Goal: Information Seeking & Learning: Learn about a topic

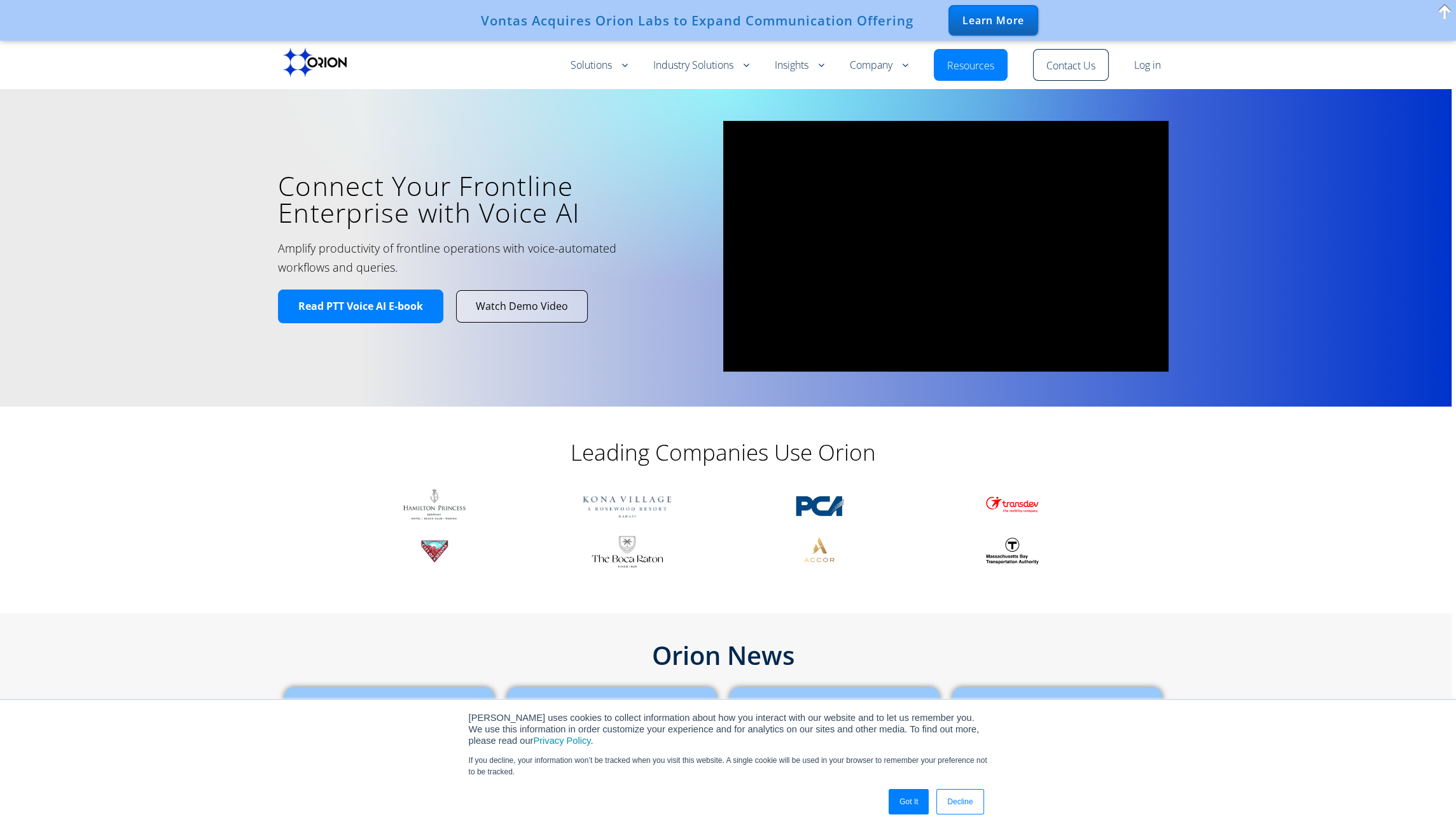
click at [1448, 9] on span at bounding box center [1444, 11] width 19 height 23
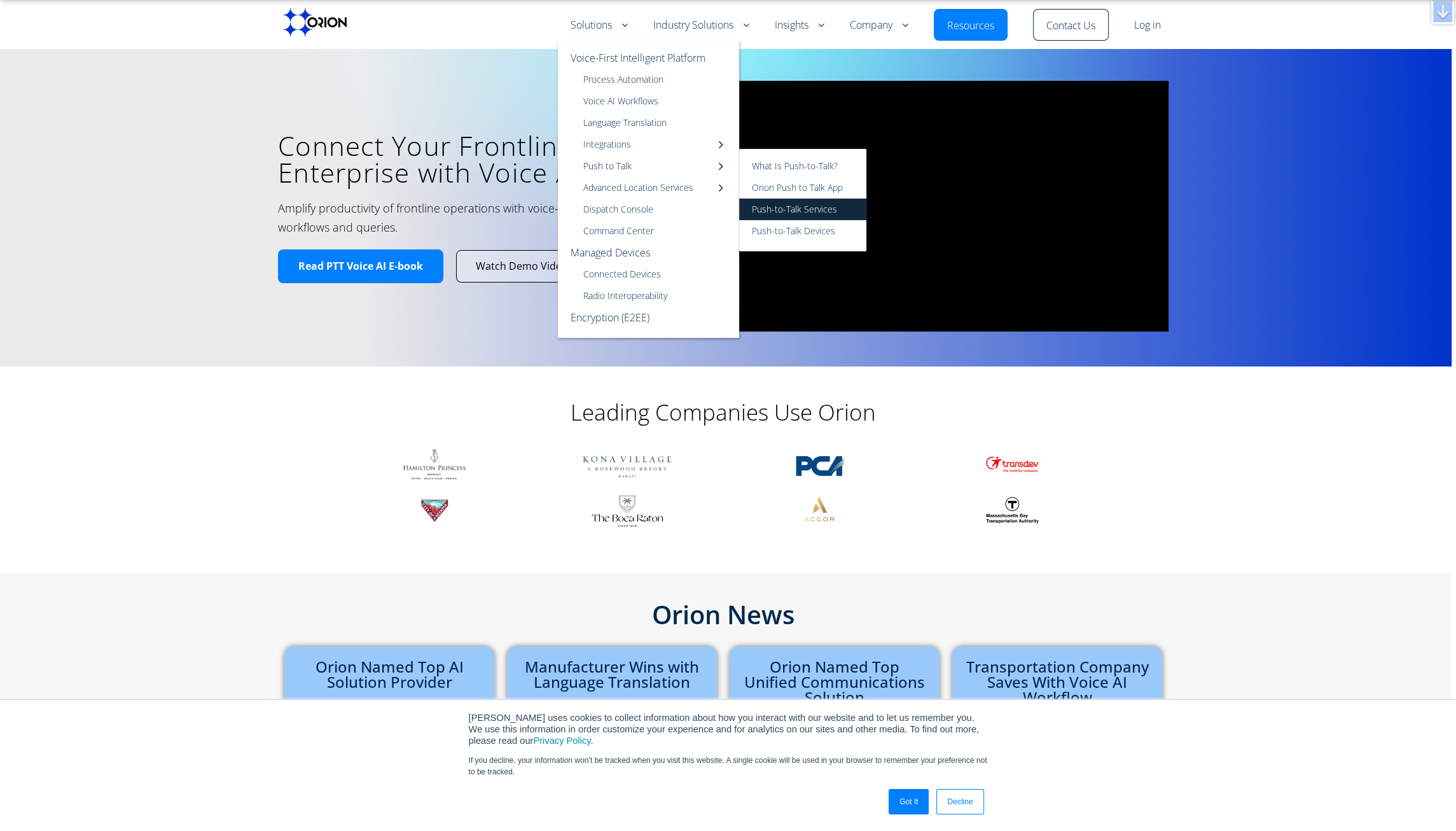
click at [782, 211] on link "Push-to-Talk Services" at bounding box center [802, 209] width 127 height 21
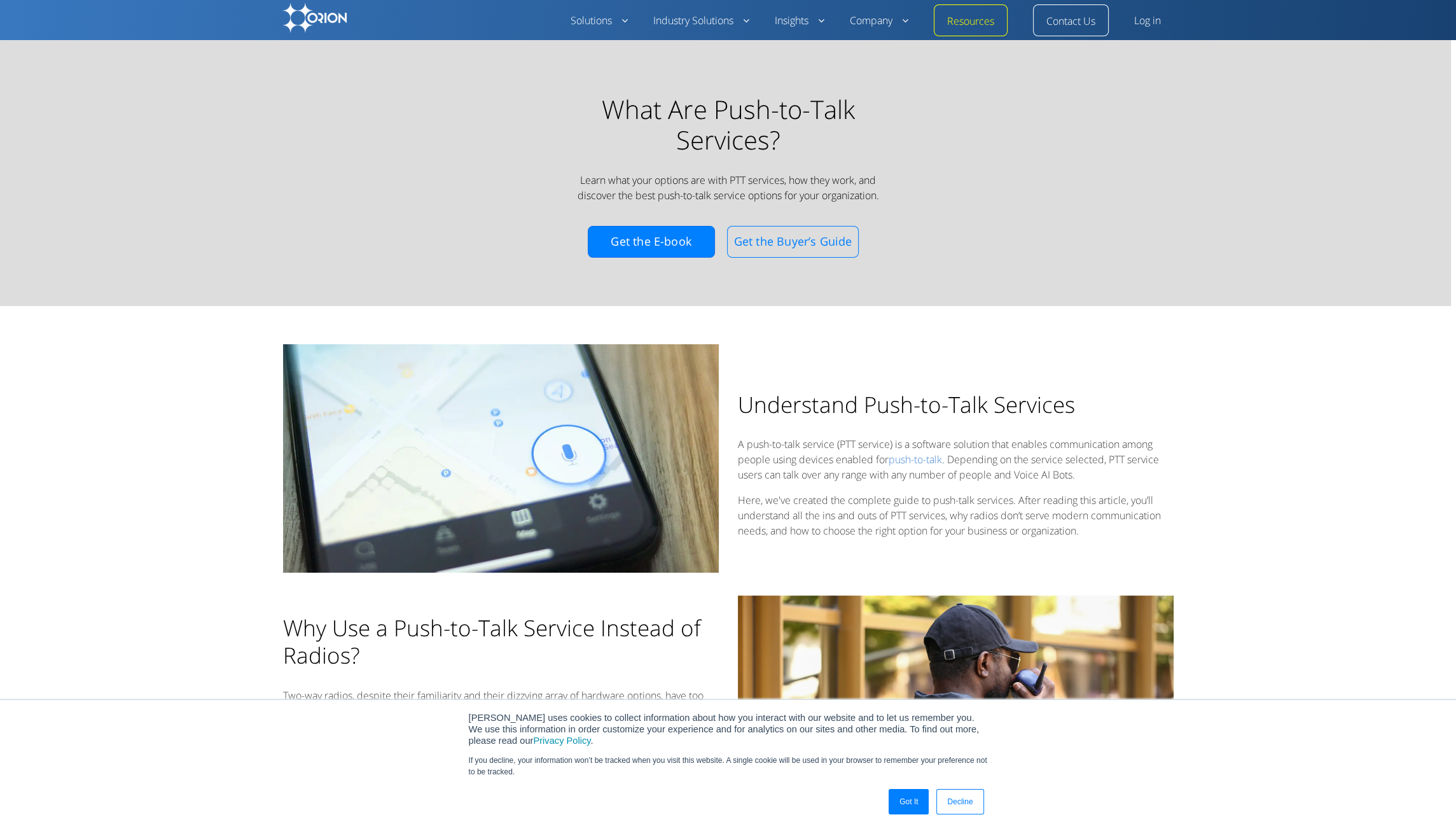
click at [552, 176] on div "What Are Push-to-Talk Services? Learn what your options are with PTT services, …" at bounding box center [728, 186] width 890 height 186
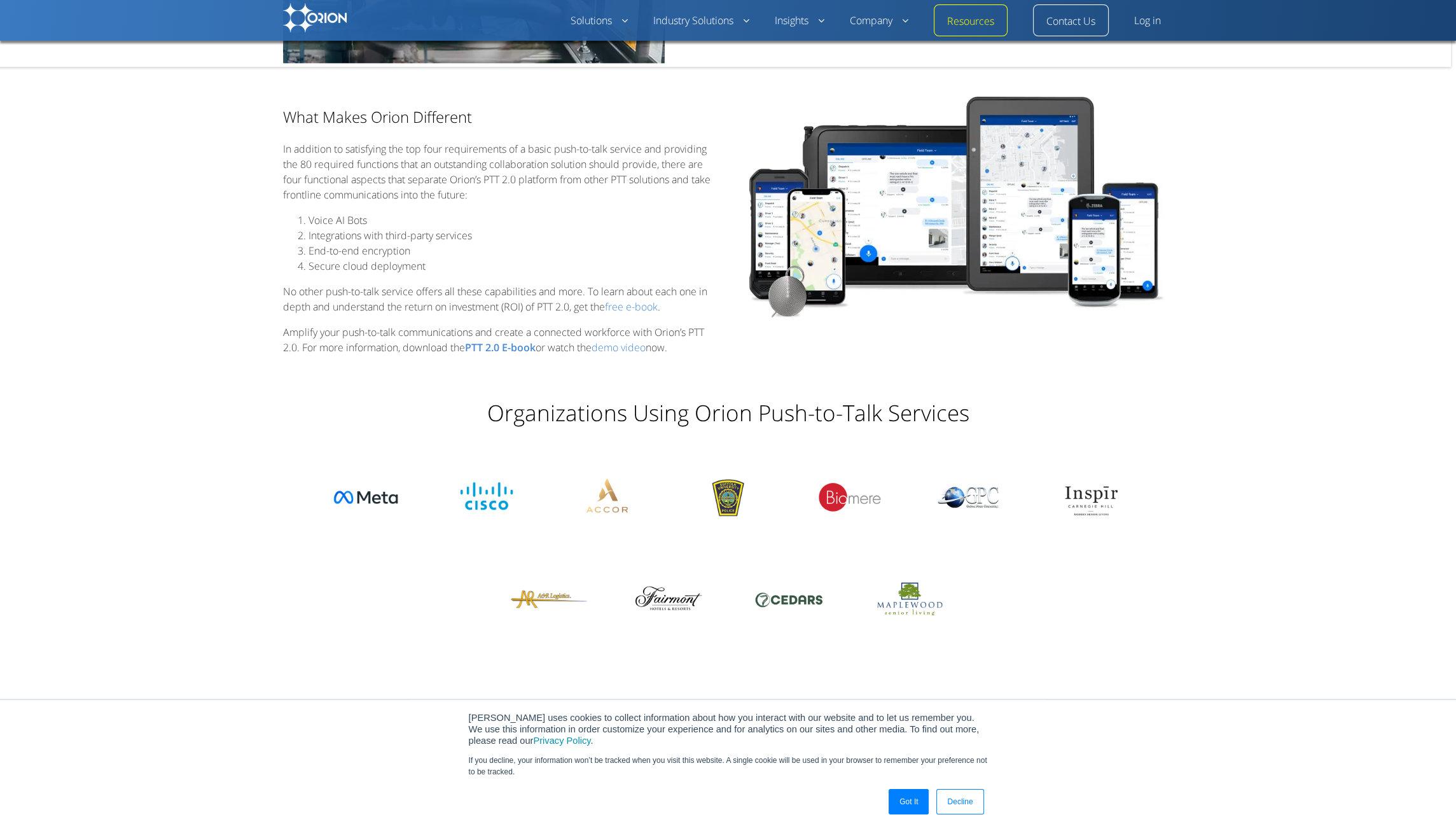
scroll to position [2824, 0]
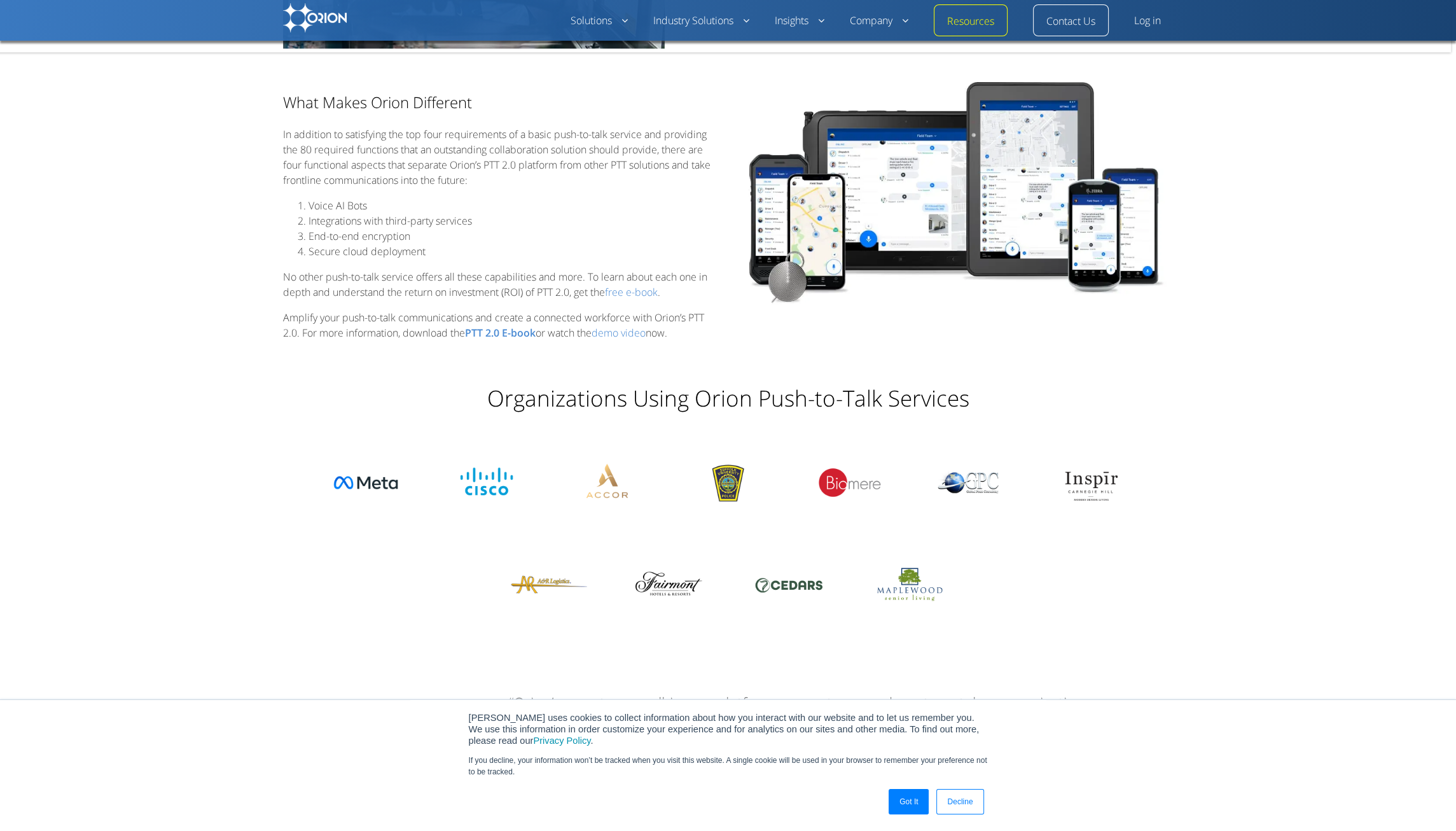
click at [586, 254] on li "Secure cloud deployment" at bounding box center [514, 251] width 410 height 15
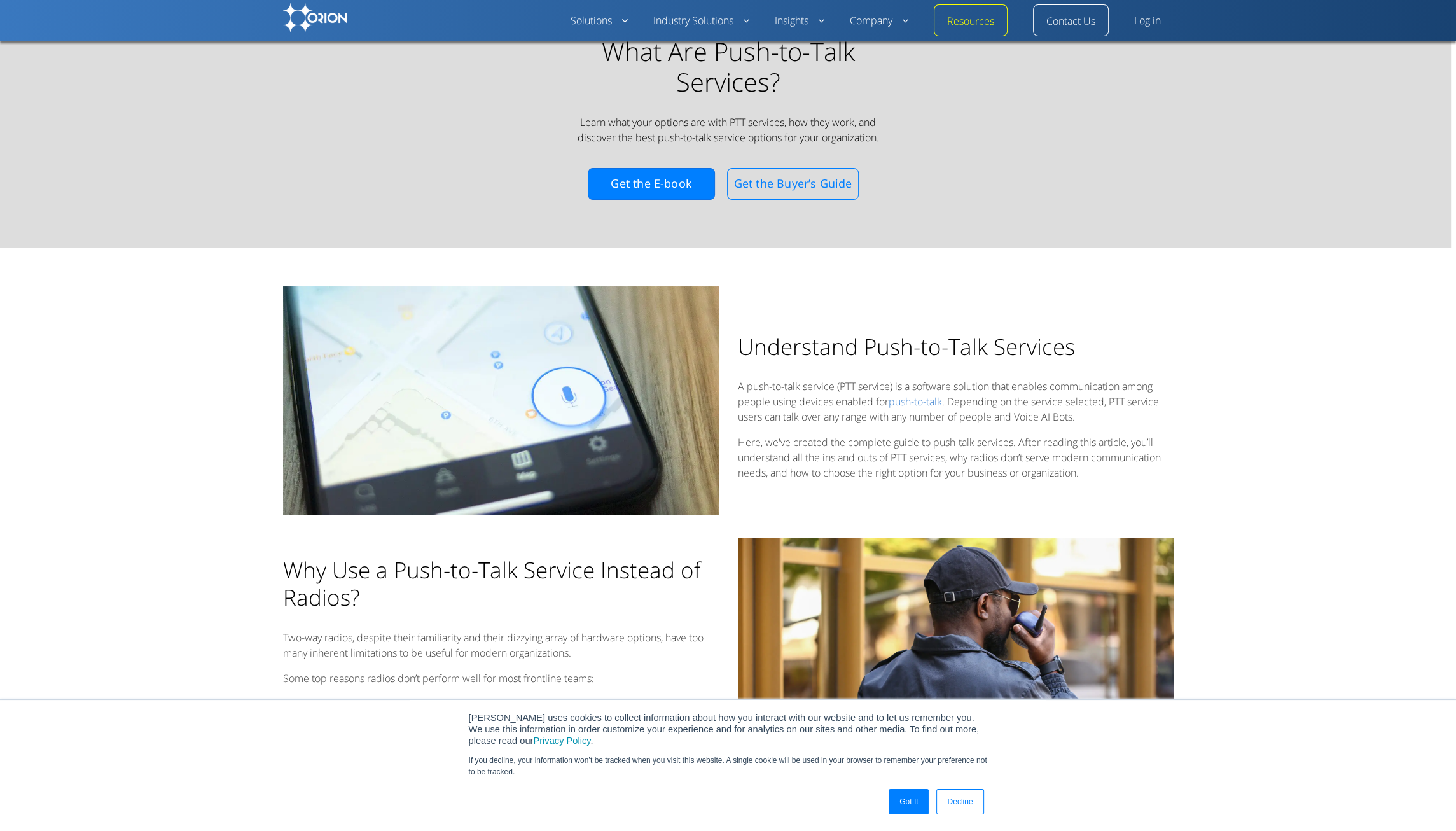
scroll to position [0, 0]
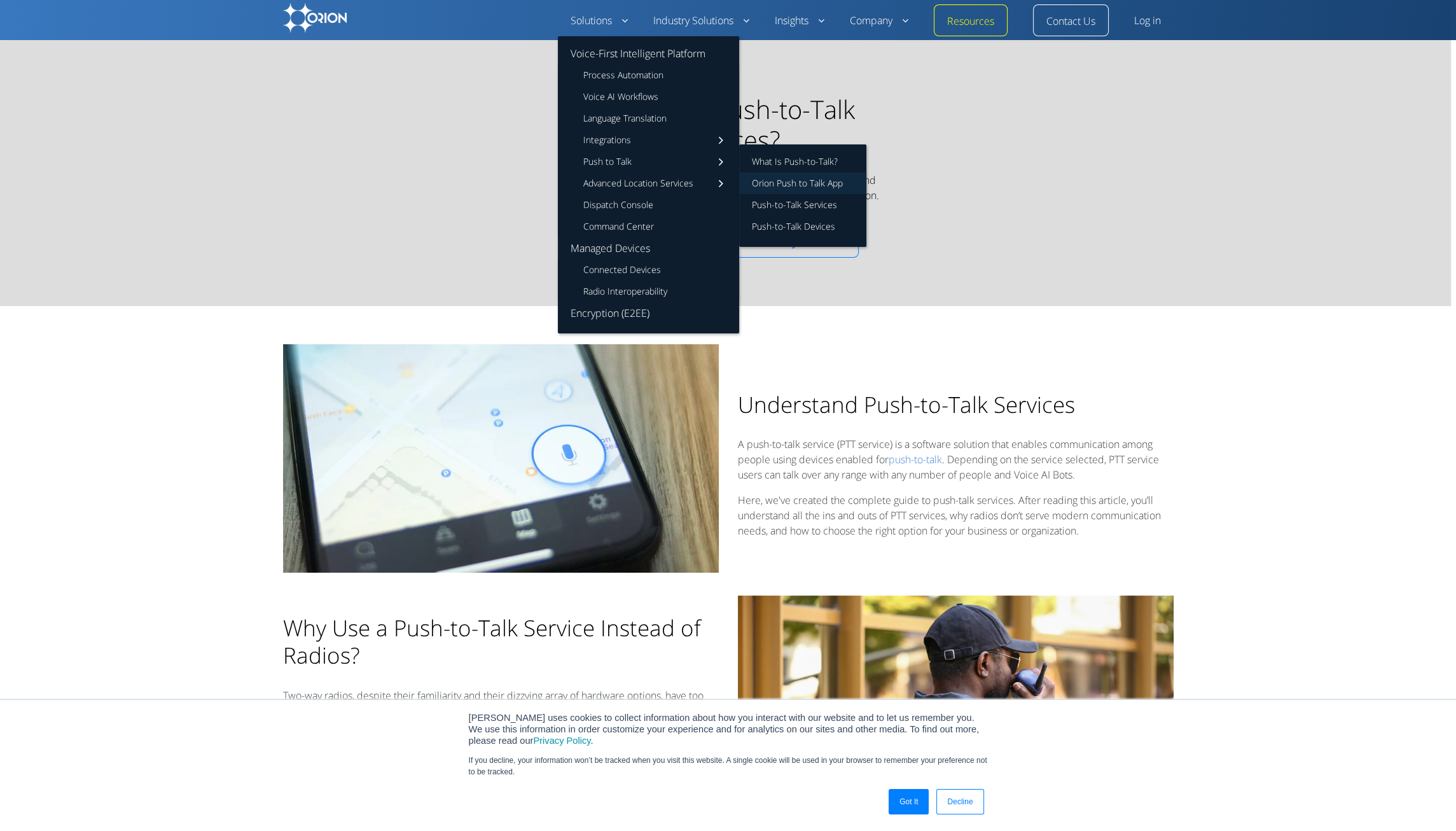
click at [784, 184] on link "Orion Push to Talk App" at bounding box center [802, 183] width 127 height 21
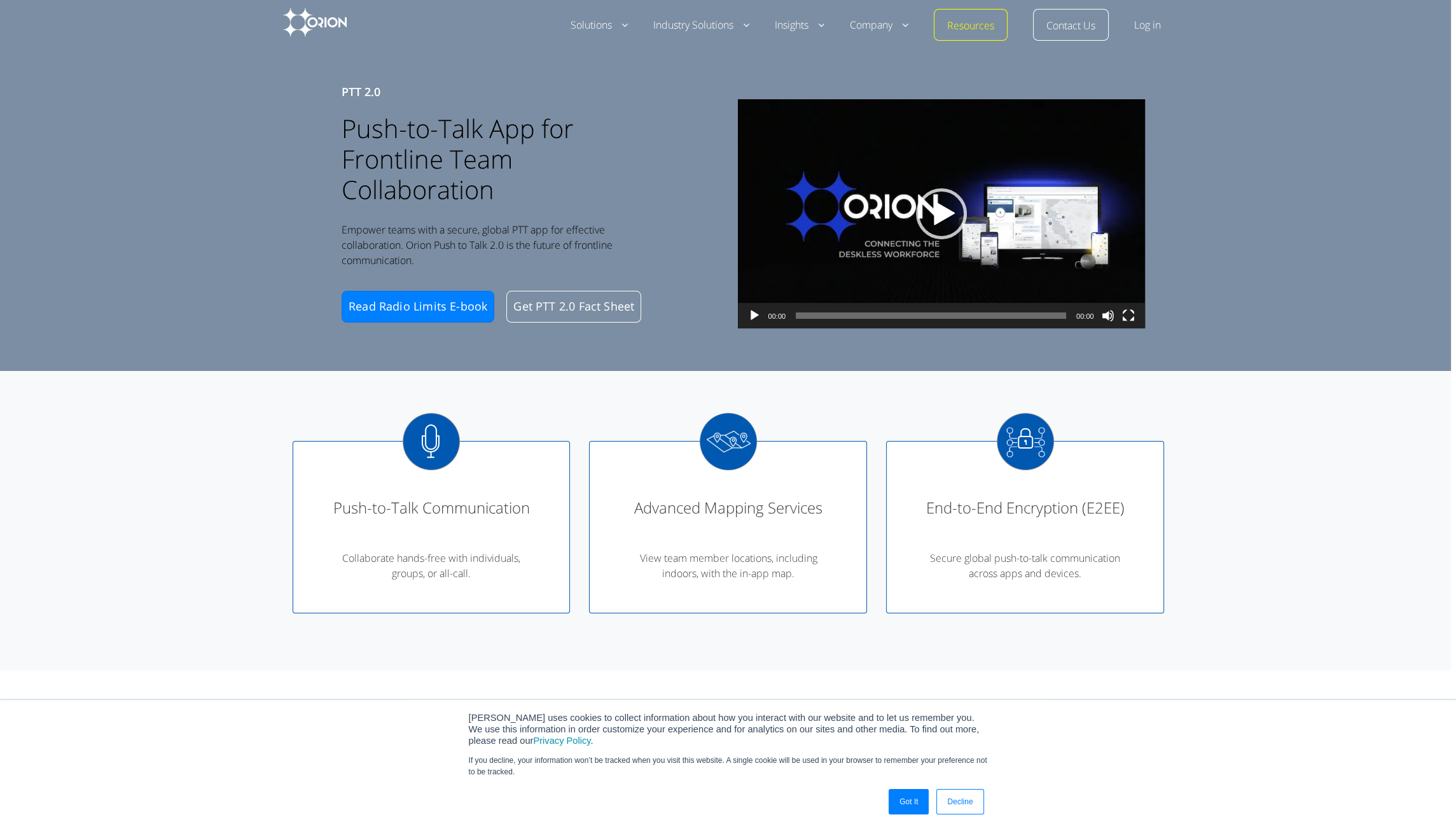
click at [742, 601] on div "Advanced Mapping Services View team member locations, including indoors, with t…" at bounding box center [728, 527] width 278 height 173
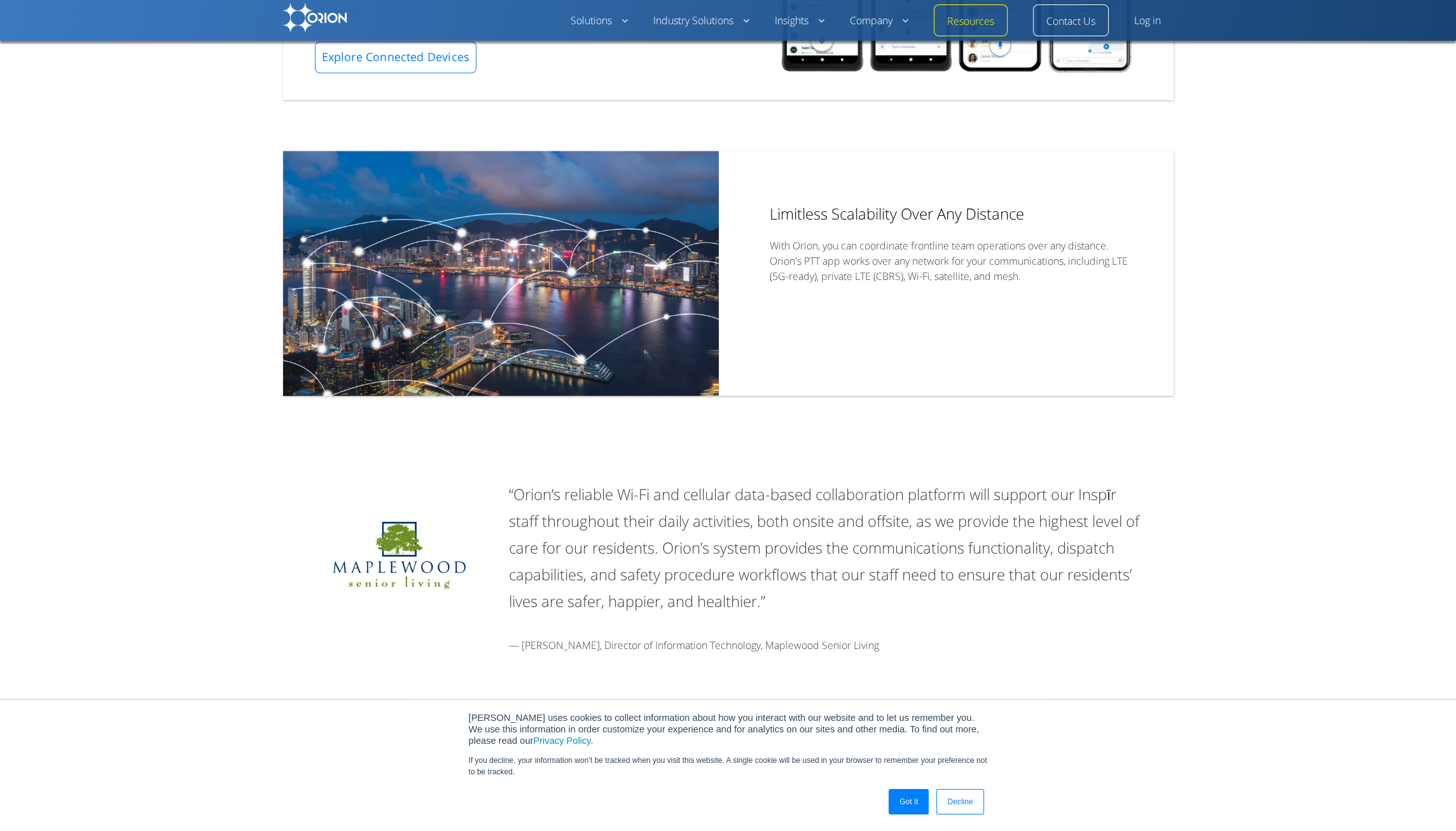
scroll to position [1738, 0]
